Goal: Task Accomplishment & Management: Complete application form

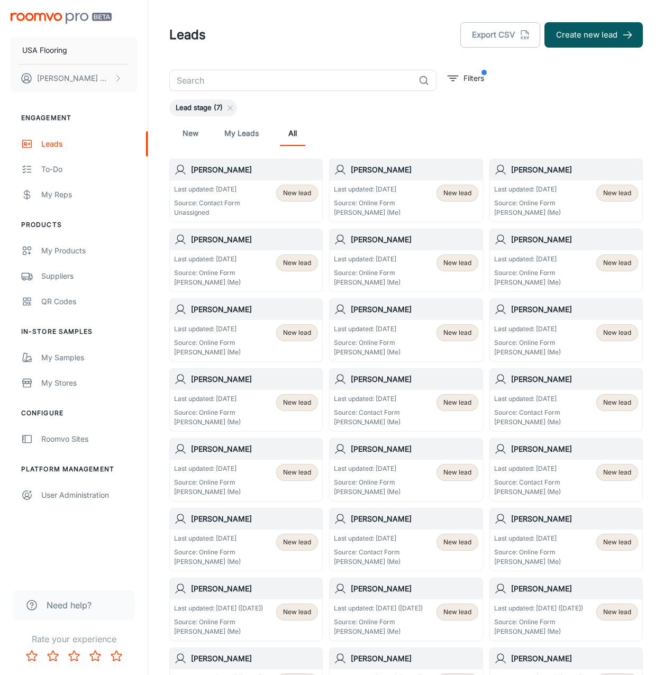
click at [245, 184] on div "Last updated: [DATE] Source: Contact Form Unassigned New lead" at bounding box center [246, 200] width 152 height 41
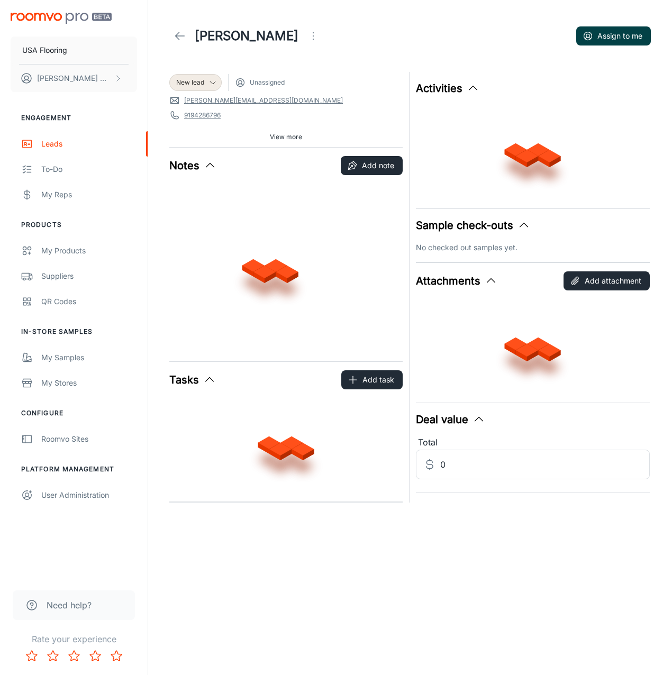
drag, startPoint x: 626, startPoint y: 33, endPoint x: 618, endPoint y: 32, distance: 8.1
click at [618, 32] on button "Assign to me" at bounding box center [613, 35] width 75 height 19
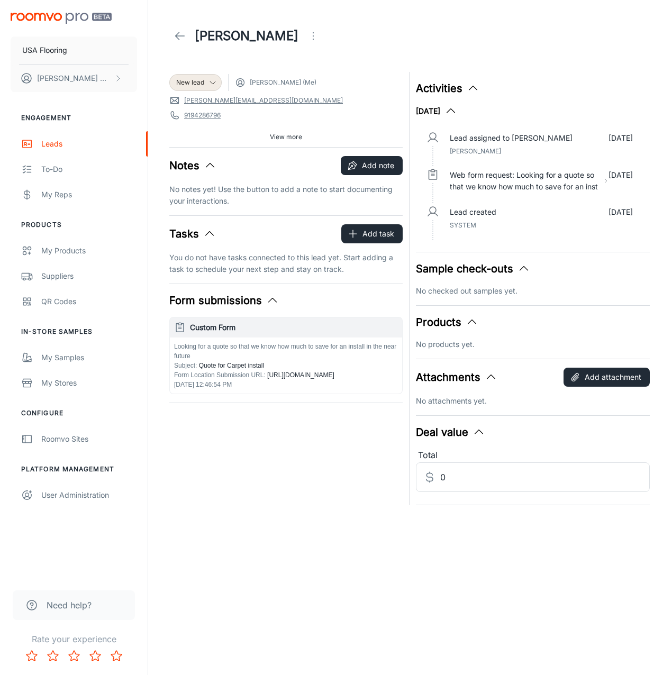
click at [177, 39] on icon at bounding box center [180, 36] width 13 height 13
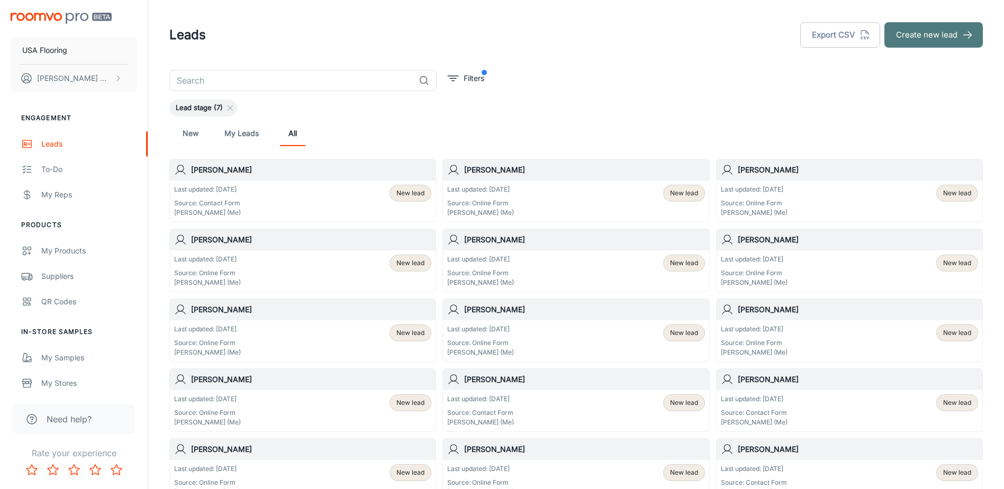
click at [671, 32] on button "Create new lead" at bounding box center [933, 34] width 98 height 25
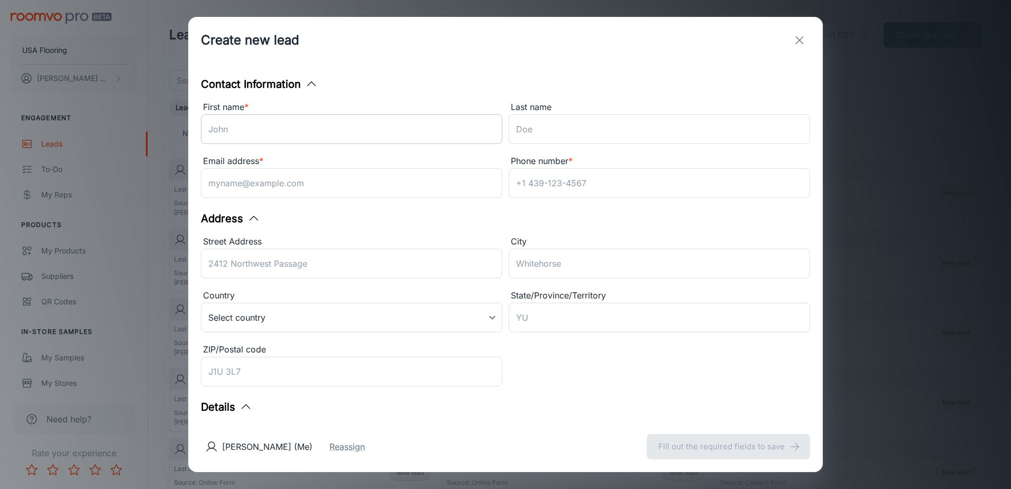
click at [332, 118] on input "First name *" at bounding box center [352, 129] width 302 height 30
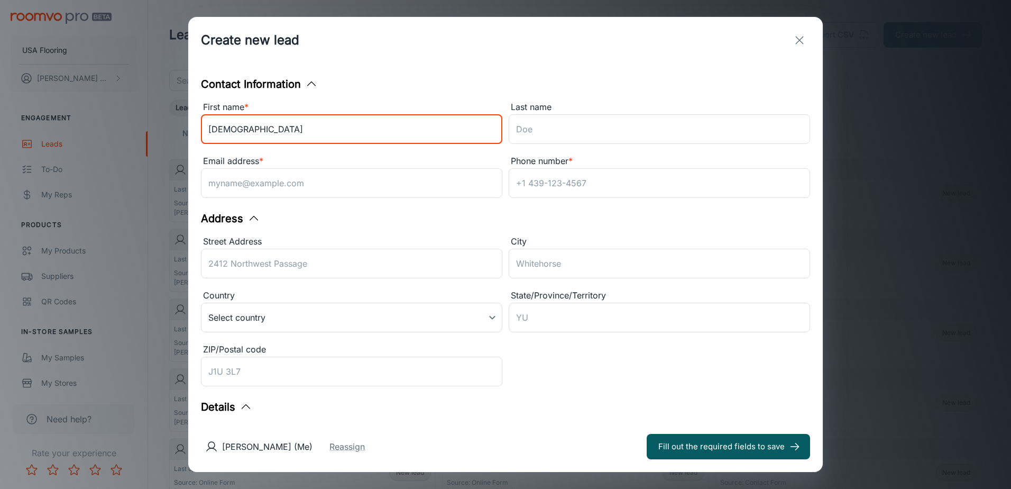
type input "[DEMOGRAPHIC_DATA]"
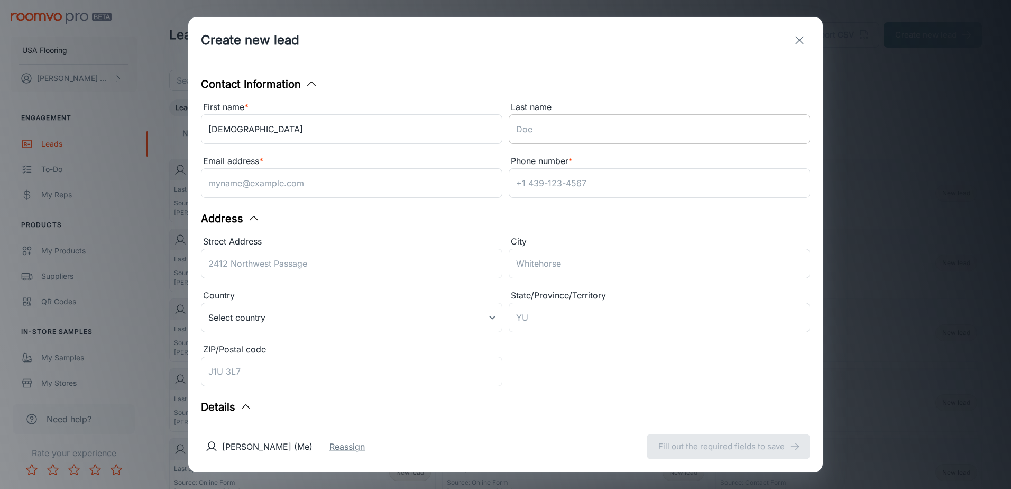
click at [524, 125] on input "Last name" at bounding box center [660, 129] width 302 height 30
paste input "Turiac"
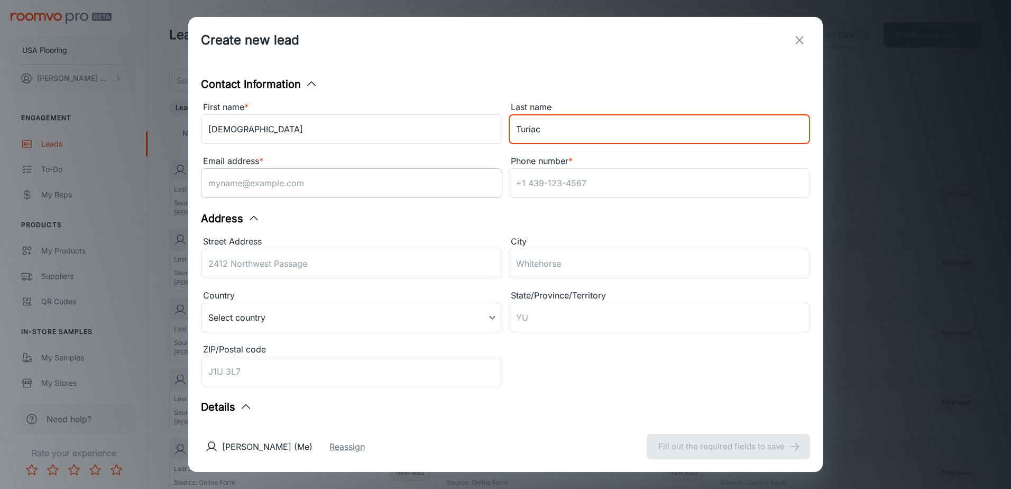
type input "Turiac"
click at [343, 187] on input "Email address *" at bounding box center [352, 183] width 302 height 30
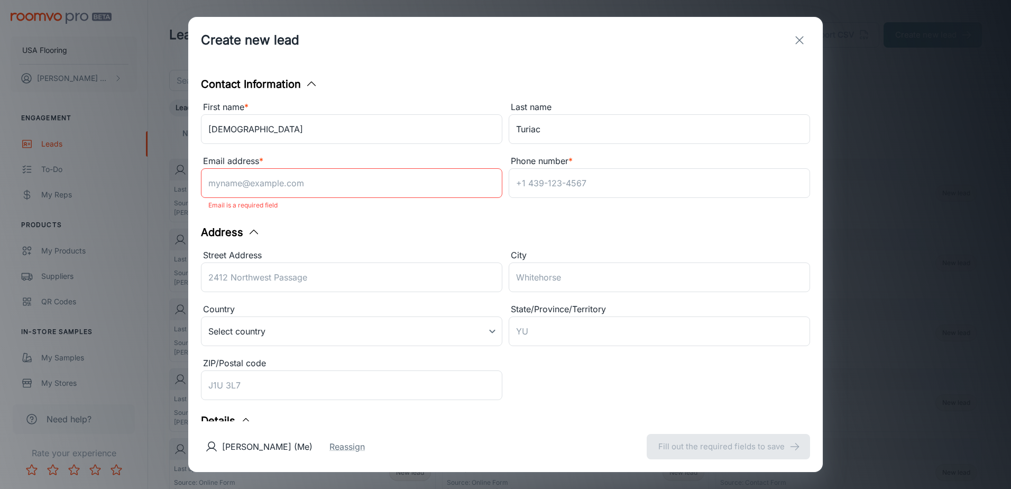
click at [276, 189] on input "Email address *" at bounding box center [352, 183] width 302 height 30
paste input "[EMAIL_ADDRESS][DOMAIN_NAME]"
type input "[EMAIL_ADDRESS][DOMAIN_NAME]"
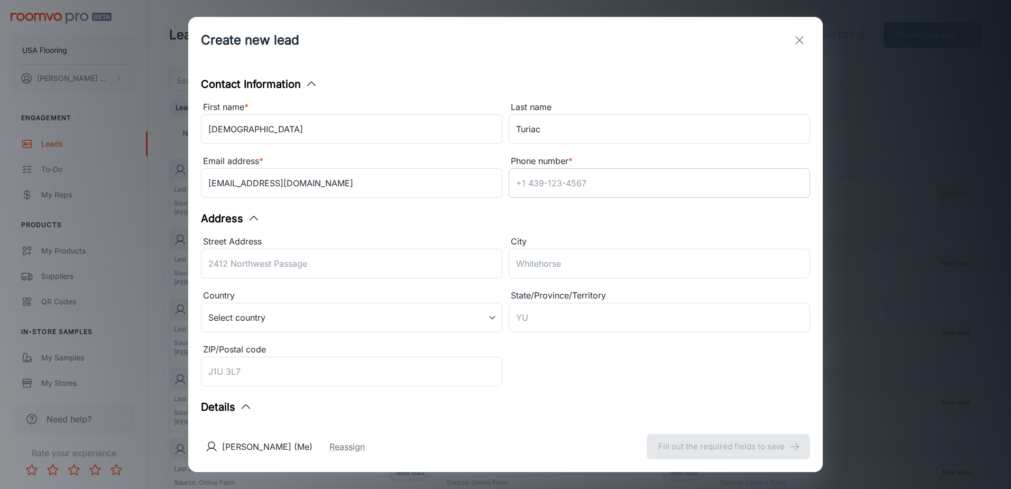
click at [619, 182] on input "Phone number *" at bounding box center [660, 183] width 302 height 30
paste input "[PHONE_NUMBER]"
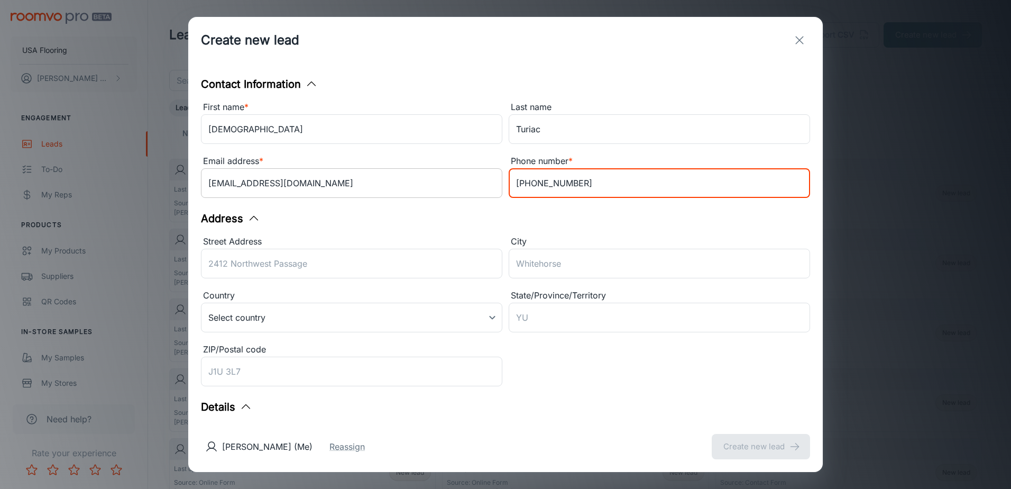
type input "[PHONE_NUMBER]"
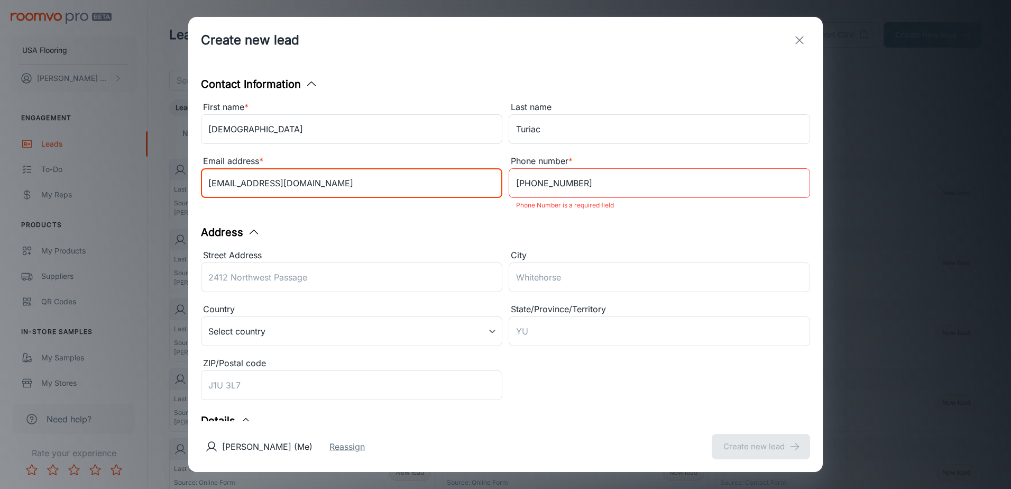
drag, startPoint x: 226, startPoint y: 186, endPoint x: 105, endPoint y: 184, distance: 121.2
click at [105, 184] on div "Create new lead Contact Information First name * Razvan ​ Last name Turiac ​ Em…" at bounding box center [505, 244] width 1011 height 489
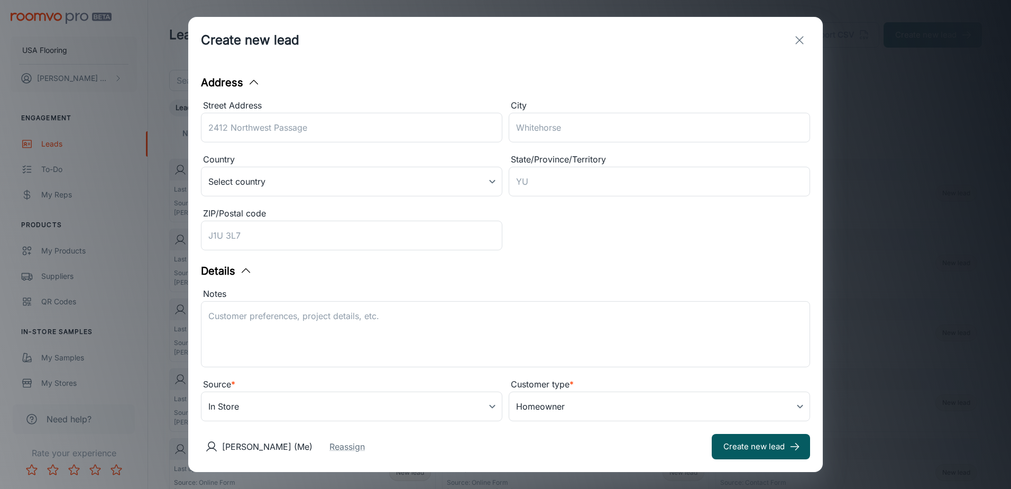
scroll to position [161, 0]
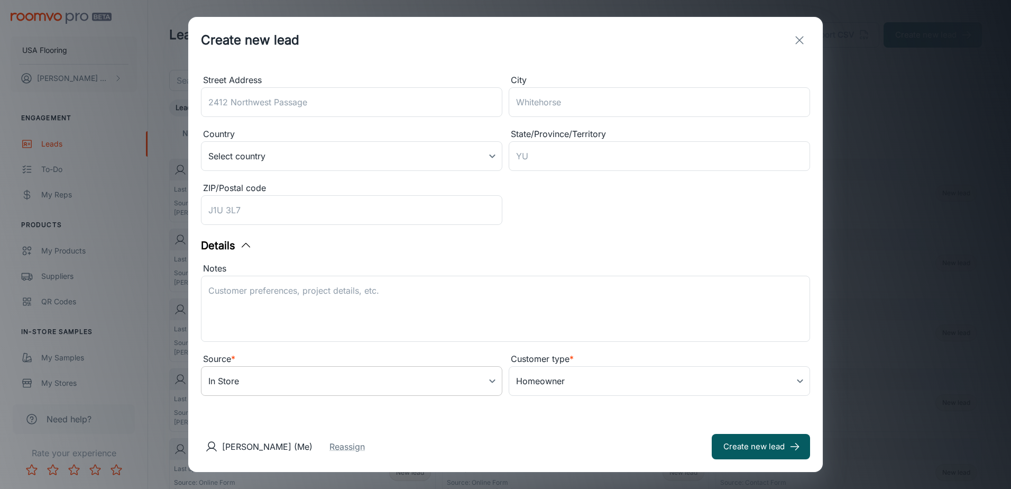
click at [282, 379] on body "USA Flooring [PERSON_NAME] Engagement Leads To-do My Reps Products My Products …" at bounding box center [505, 244] width 1011 height 489
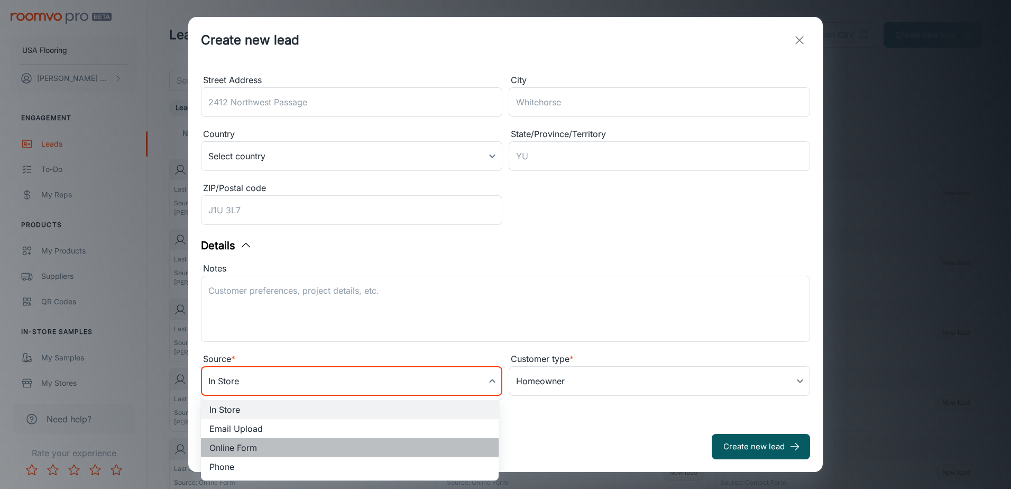
click at [256, 446] on li "Online Form" at bounding box center [350, 447] width 298 height 19
type input "online_form"
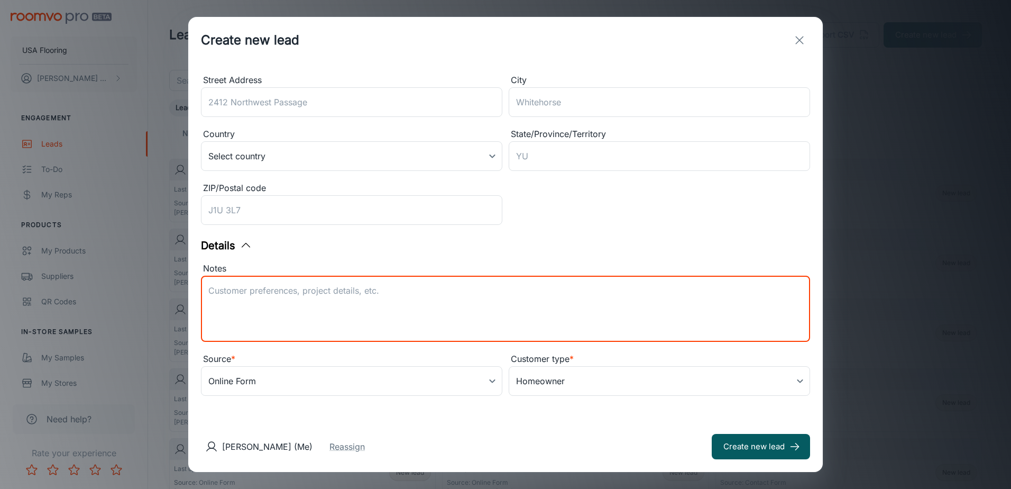
click at [248, 288] on textarea "Notes" at bounding box center [505, 309] width 595 height 49
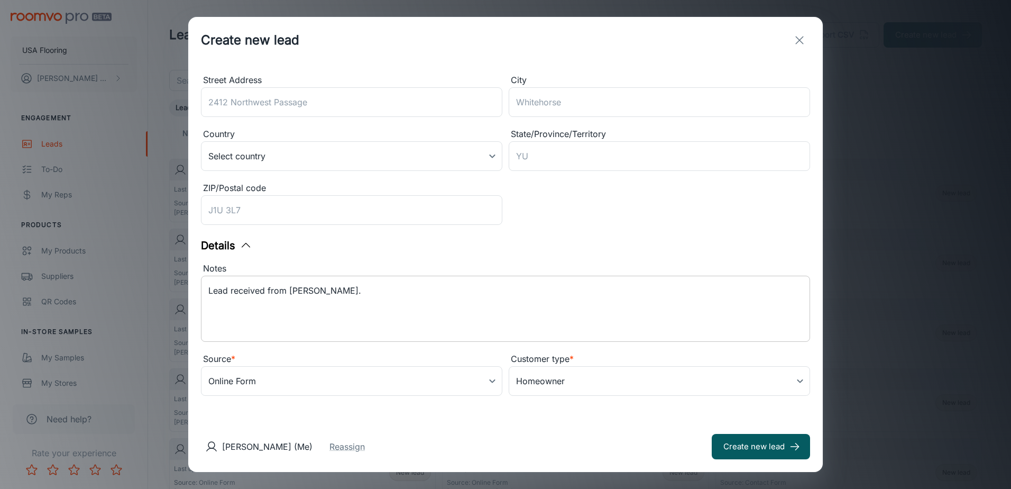
click at [318, 334] on div "Lead received from [PERSON_NAME]. x ​" at bounding box center [505, 309] width 609 height 66
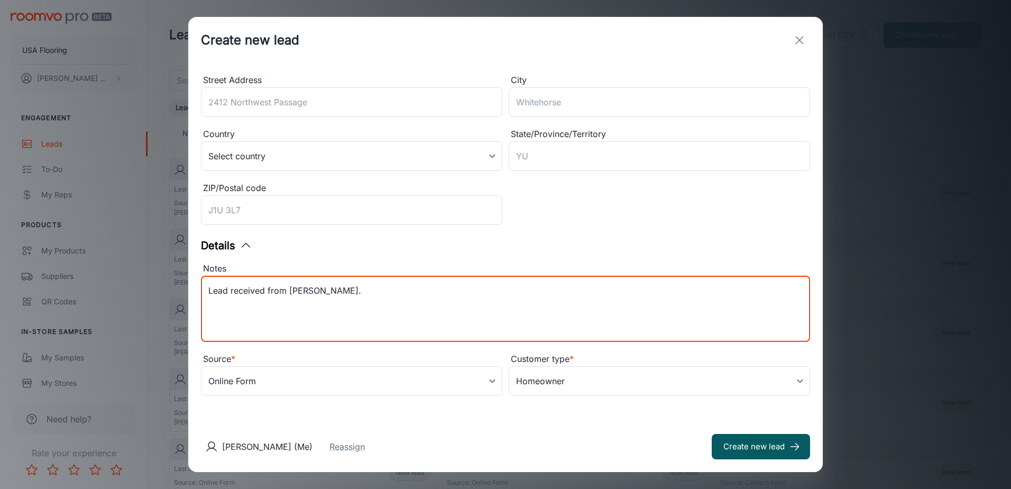
paste textarea "Promotion Name: [PERSON_NAME] - National Hot Days Cool Floors Sale 2025"
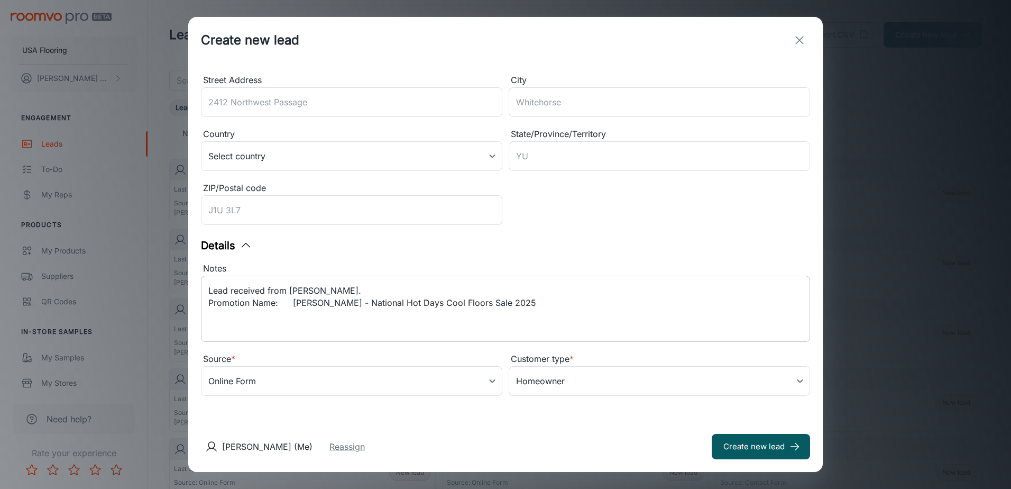
click at [303, 323] on textarea "Lead received from [PERSON_NAME]. Promotion Name: [PERSON_NAME] - National Hot …" at bounding box center [505, 309] width 595 height 49
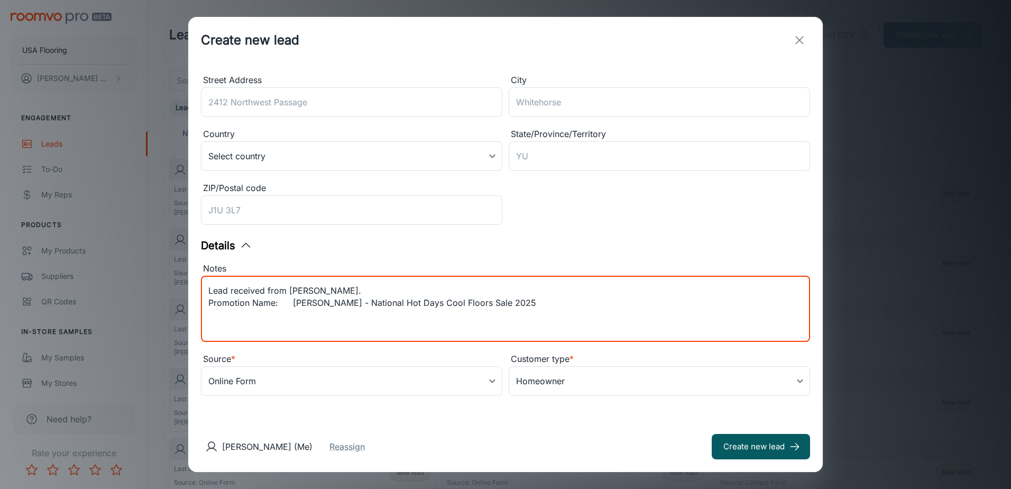
paste textarea "Preferred Contact Method: Email"
click at [322, 321] on textarea "Lead received from [PERSON_NAME]. Promotion Name: [PERSON_NAME] - National Hot …" at bounding box center [505, 309] width 595 height 49
type textarea "Lead received from [PERSON_NAME]. Promotion Name: [PERSON_NAME] - National Hot …"
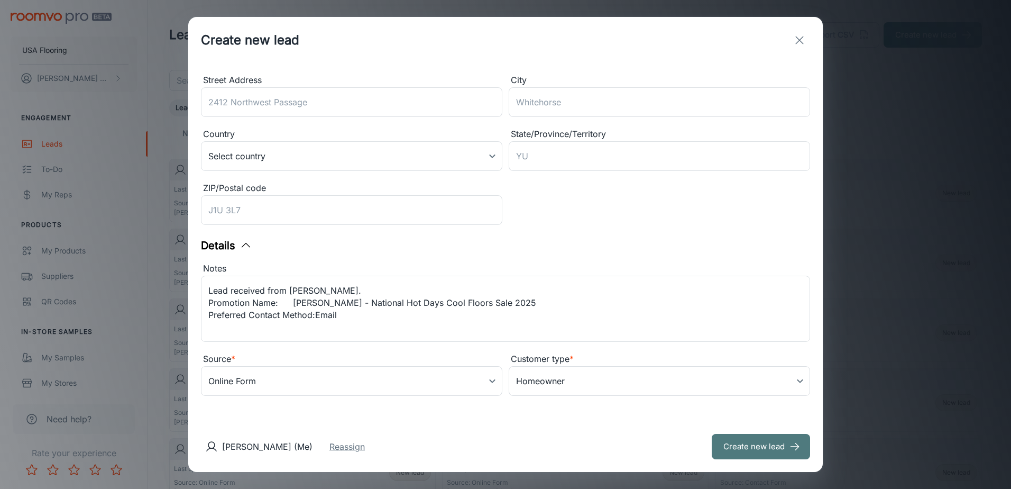
click at [671, 451] on button "Create new lead" at bounding box center [761, 446] width 98 height 25
type input "in_store"
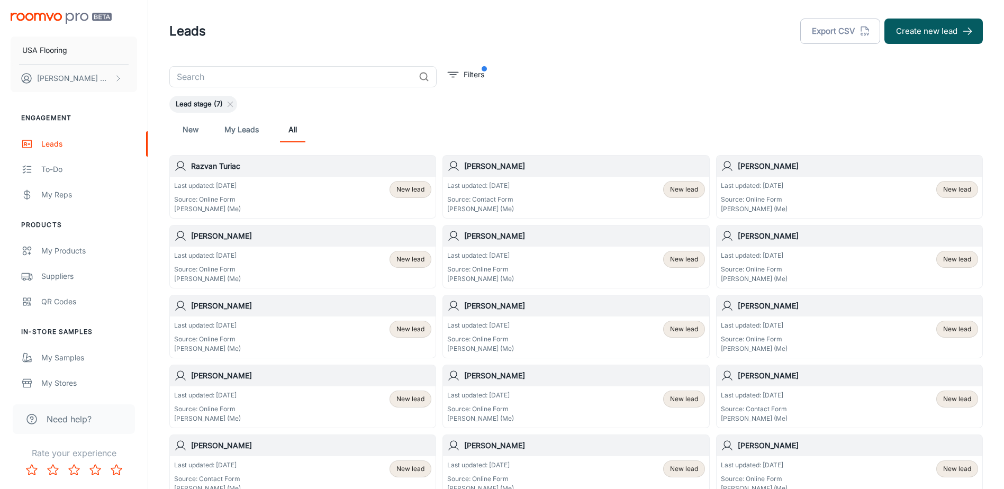
scroll to position [0, 0]
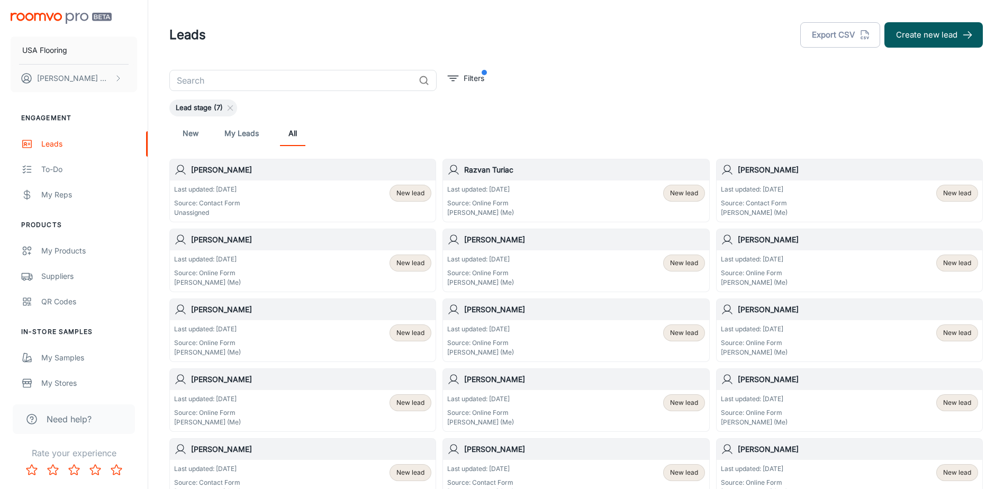
click at [290, 194] on div "Last updated: [DATE] Source: Contact Form Unassigned New lead" at bounding box center [302, 201] width 257 height 33
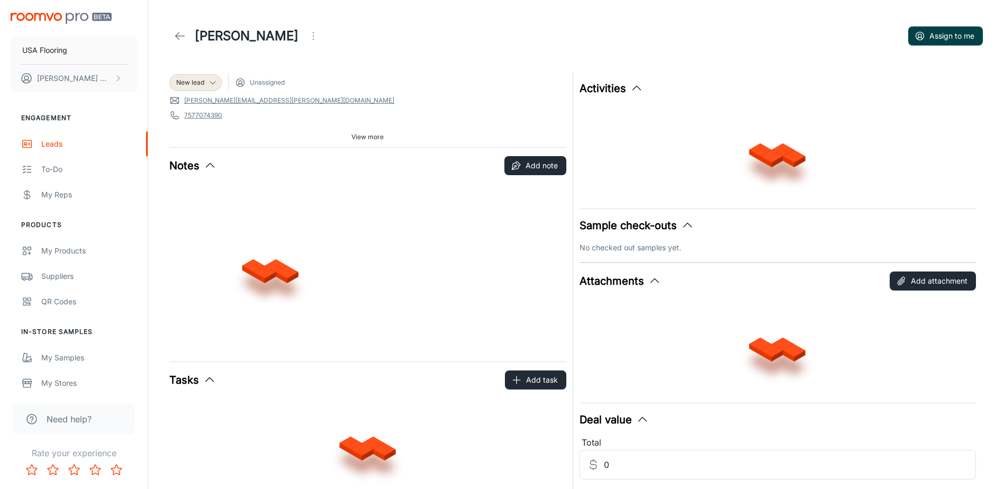
click at [945, 35] on button "Assign to me" at bounding box center [945, 35] width 75 height 19
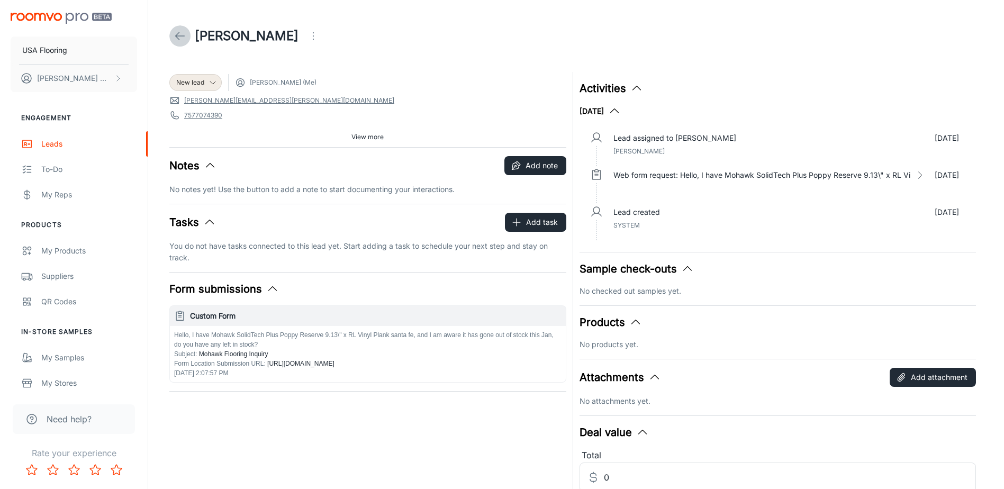
click at [174, 33] on icon at bounding box center [180, 36] width 13 height 13
